Goal: Information Seeking & Learning: Learn about a topic

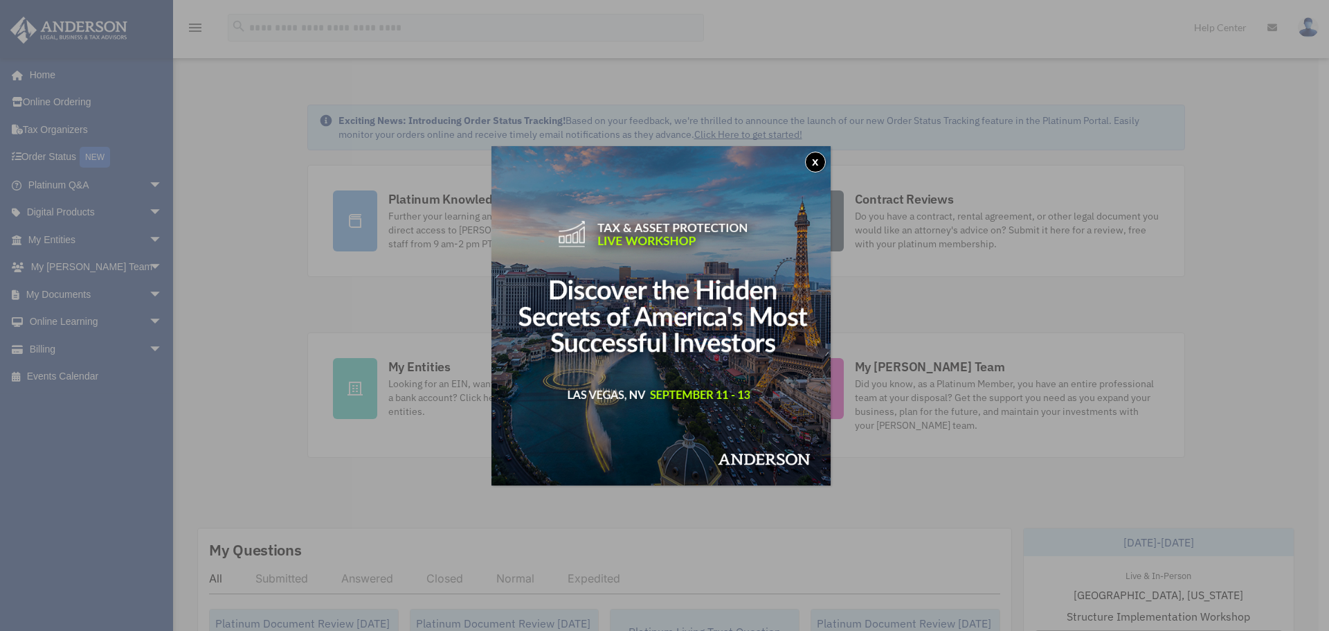
click at [822, 160] on button "x" at bounding box center [815, 162] width 21 height 21
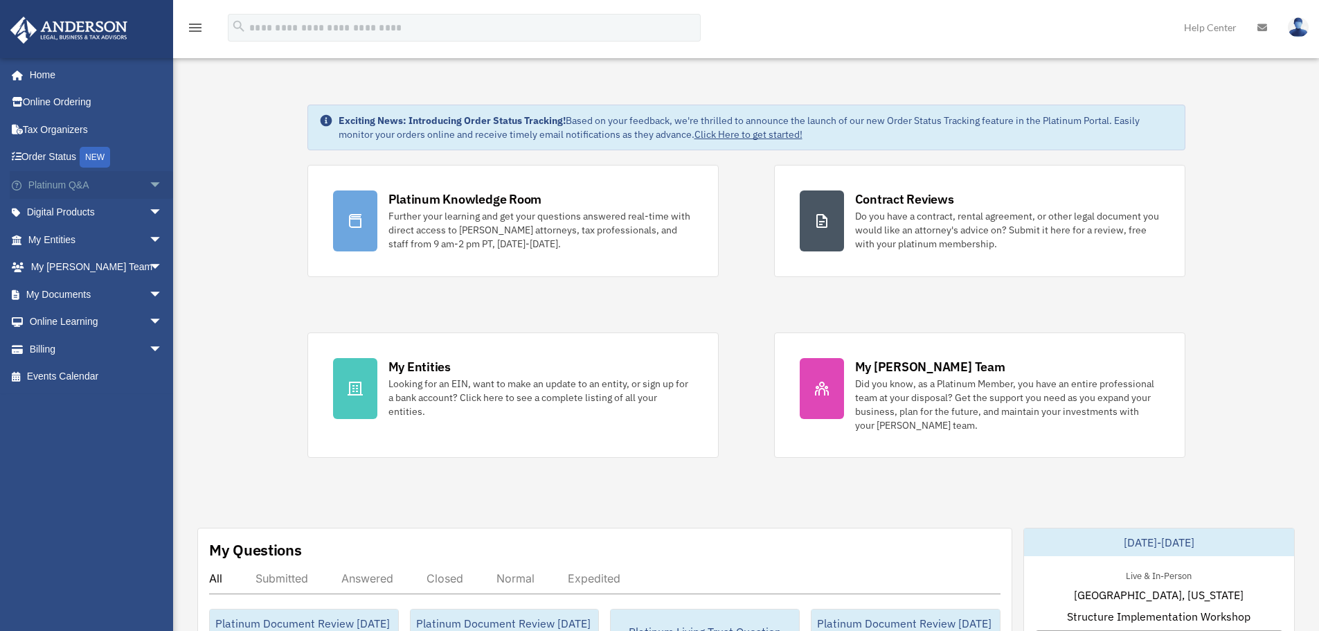
click at [71, 180] on link "Platinum Q&A arrow_drop_down" at bounding box center [97, 185] width 174 height 28
click at [149, 184] on span "arrow_drop_down" at bounding box center [163, 185] width 28 height 28
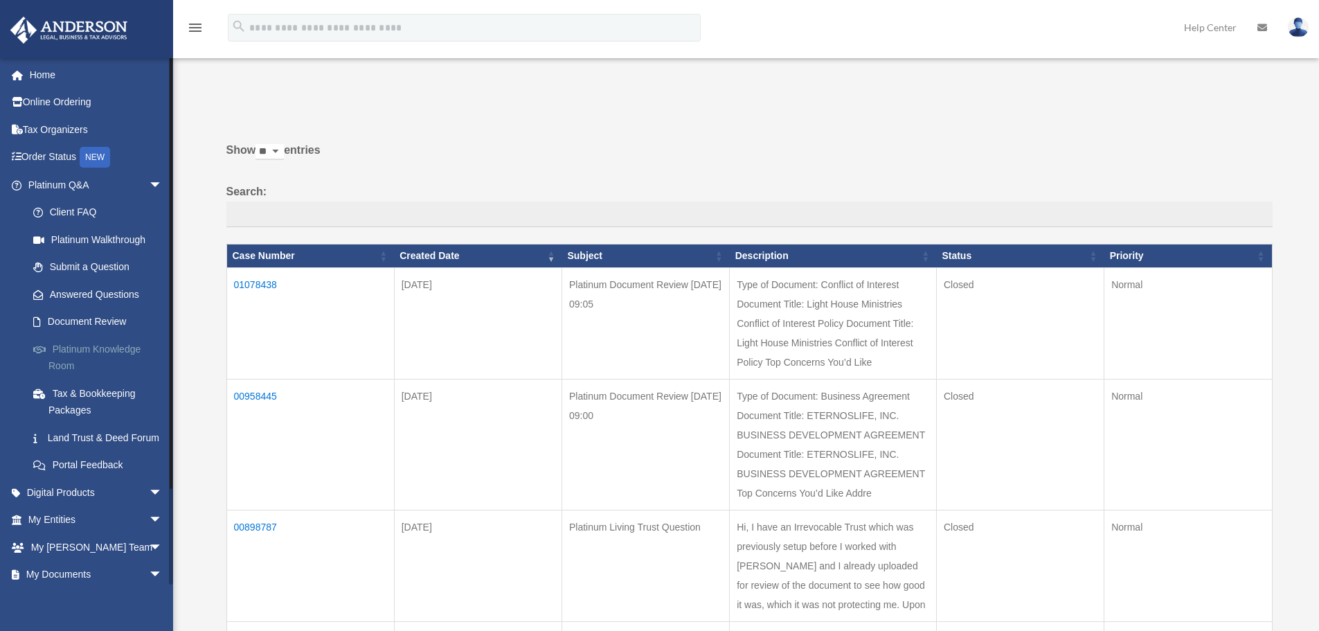
click at [83, 352] on link "Platinum Knowledge Room" at bounding box center [101, 357] width 164 height 44
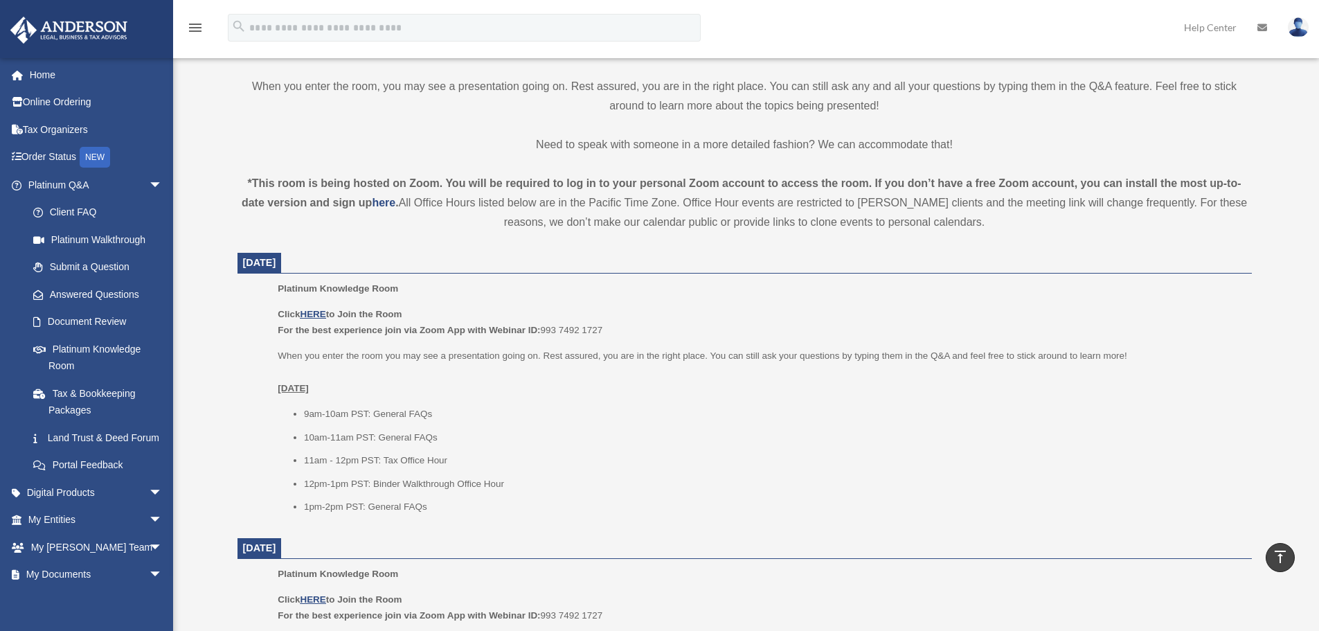
scroll to position [208, 0]
